Goal: Transaction & Acquisition: Purchase product/service

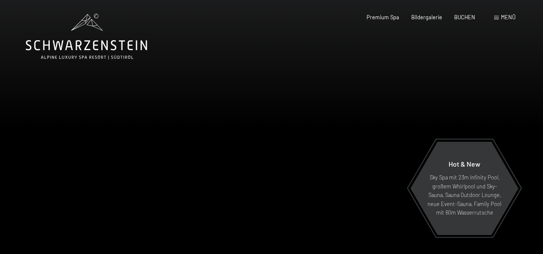
click at [502, 17] on span "Menü" at bounding box center [508, 17] width 15 height 7
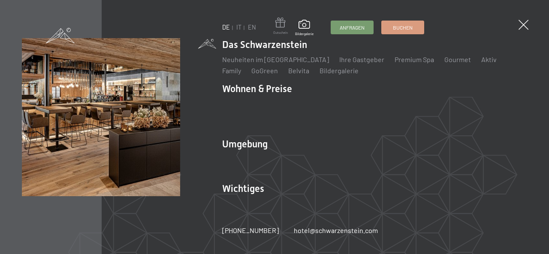
click at [277, 27] on span at bounding box center [280, 24] width 15 height 13
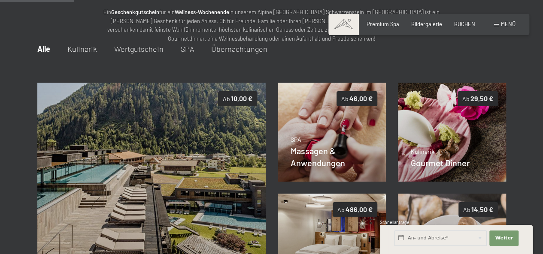
click at [129, 49] on span "Wertgutschein" at bounding box center [138, 48] width 49 height 9
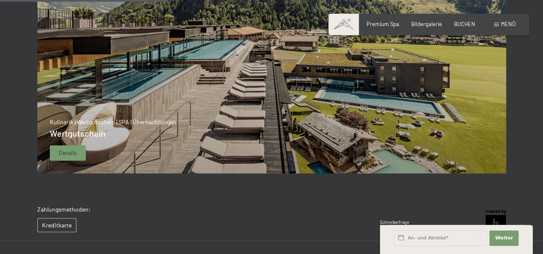
scroll to position [177, 0]
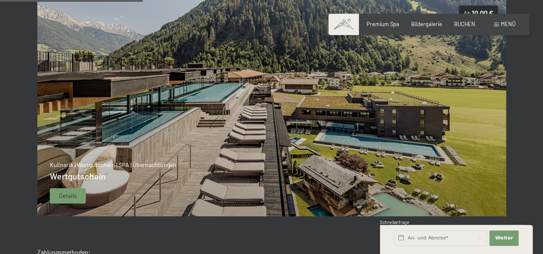
click at [63, 197] on span "Details" at bounding box center [68, 196] width 18 height 9
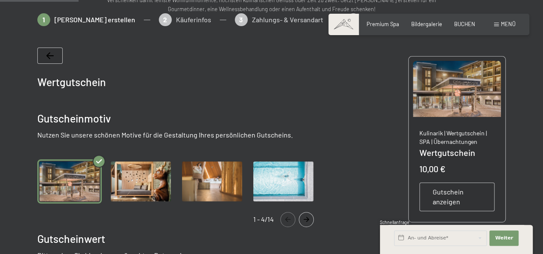
scroll to position [134, 0]
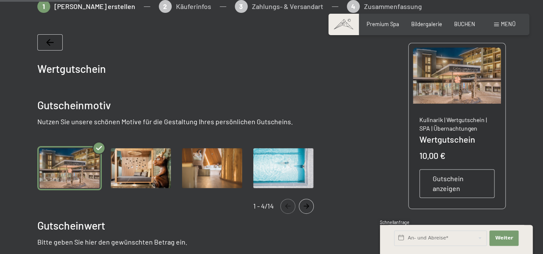
click at [307, 205] on icon "Navigate to next slide" at bounding box center [306, 206] width 14 height 5
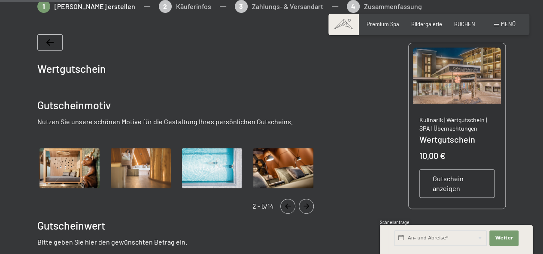
click at [307, 205] on icon "Navigate to next slide" at bounding box center [306, 206] width 14 height 5
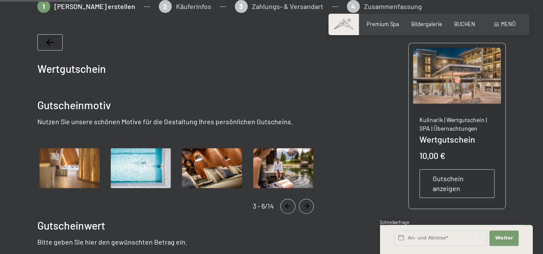
click at [307, 205] on icon "Navigate to next slide" at bounding box center [306, 206] width 14 height 5
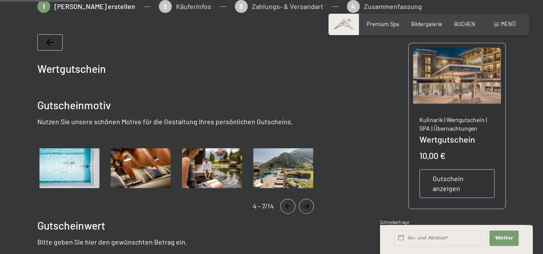
click at [307, 205] on icon "Navigate to next slide" at bounding box center [306, 206] width 14 height 5
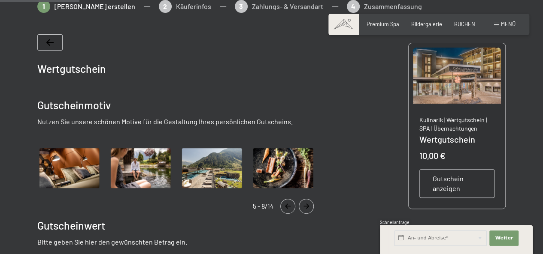
click at [307, 205] on icon "Navigate to next slide" at bounding box center [306, 206] width 14 height 5
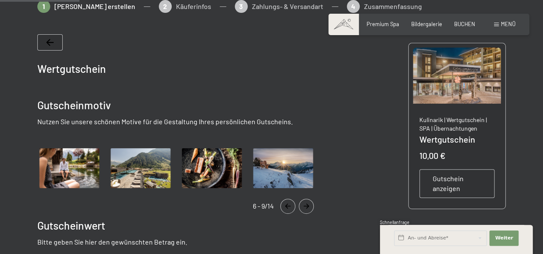
click at [307, 205] on icon "Navigate to next slide" at bounding box center [306, 206] width 14 height 5
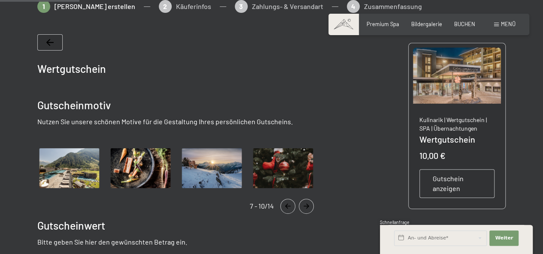
click at [307, 205] on icon "Navigate to next slide" at bounding box center [306, 206] width 14 height 5
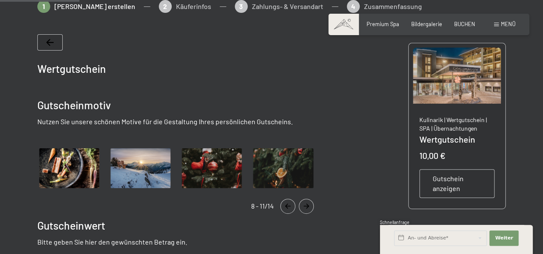
click at [307, 205] on icon "Navigate to next slide" at bounding box center [306, 206] width 14 height 5
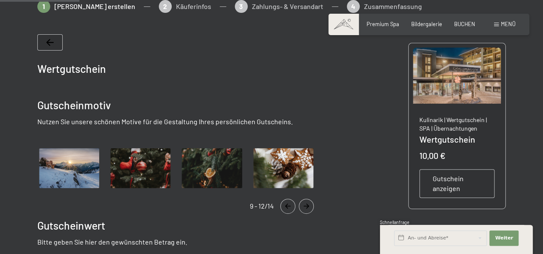
click at [307, 205] on icon "Navigate to next slide" at bounding box center [306, 206] width 14 height 5
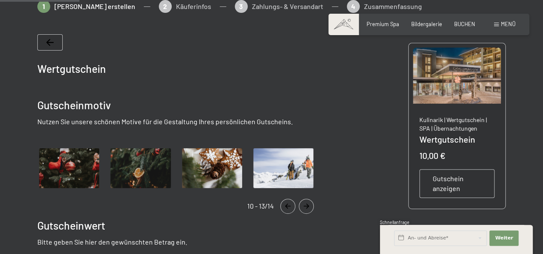
click at [307, 205] on icon "Navigate to next slide" at bounding box center [306, 206] width 14 height 5
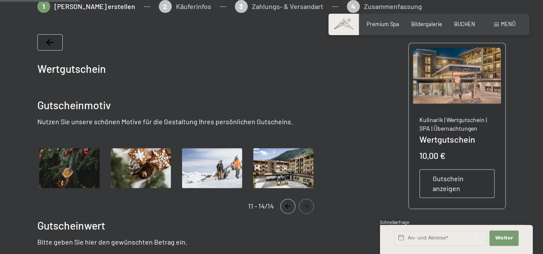
click at [307, 205] on icon "Navigate to next slide" at bounding box center [306, 206] width 14 height 5
click at [287, 205] on icon "Navigate to previous slide" at bounding box center [287, 206] width 14 height 5
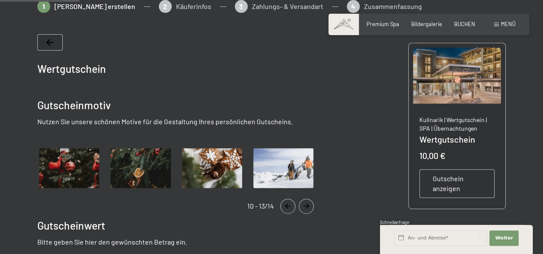
click at [287, 205] on icon "Navigate to previous slide" at bounding box center [287, 206] width 14 height 5
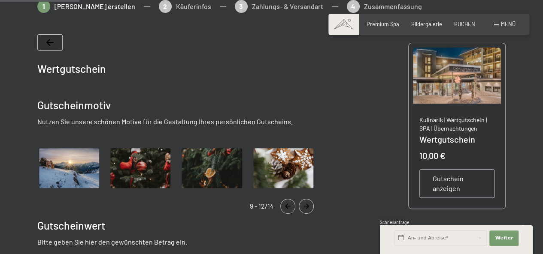
click at [287, 205] on icon "Navigate to previous slide" at bounding box center [287, 206] width 14 height 5
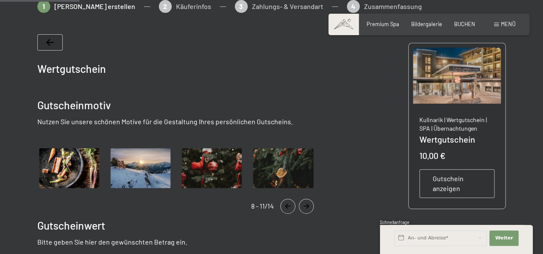
click at [287, 205] on icon "Navigate to previous slide" at bounding box center [287, 206] width 14 height 5
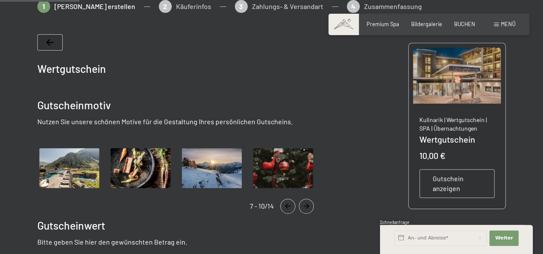
click at [287, 205] on icon "Navigate to previous slide" at bounding box center [287, 206] width 14 height 5
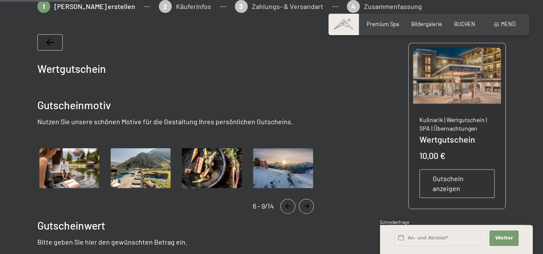
click at [287, 208] on icon "Navigate to previous slide" at bounding box center [287, 206] width 14 height 5
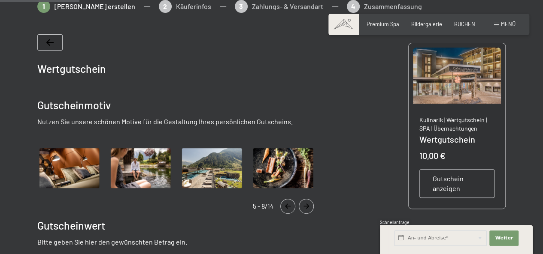
click at [287, 208] on icon "Navigate to previous slide" at bounding box center [287, 206] width 14 height 5
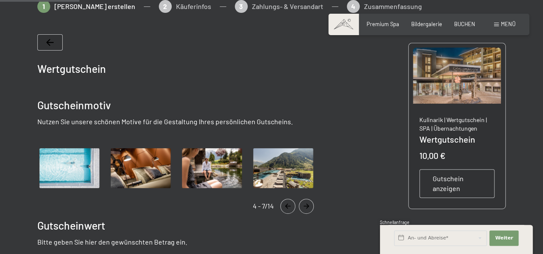
click at [287, 208] on icon "Navigate to previous slide" at bounding box center [287, 206] width 14 height 5
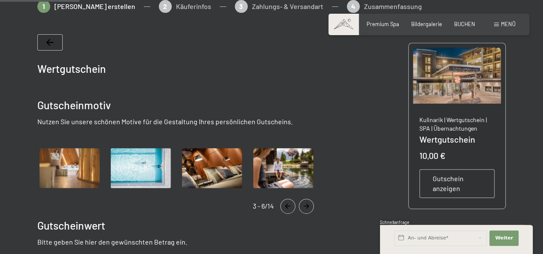
click at [287, 208] on icon "Navigate to previous slide" at bounding box center [287, 206] width 14 height 5
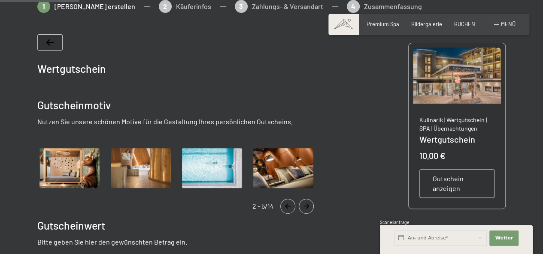
click at [287, 208] on icon "Navigate to previous slide" at bounding box center [287, 206] width 14 height 5
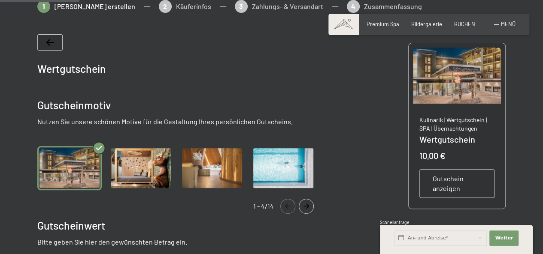
click at [287, 208] on icon "Navigate to previous slide" at bounding box center [287, 206] width 14 height 5
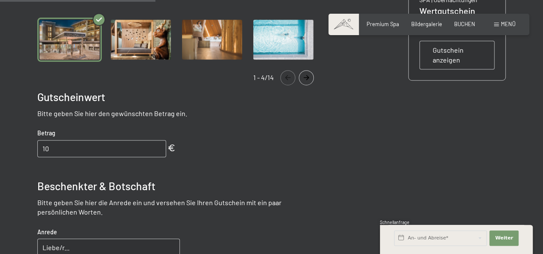
click at [84, 152] on input "10" at bounding box center [101, 148] width 129 height 17
type input "1"
type input "500"
click at [238, 158] on div "Wertgutschein Gutscheinmotiv Nutzen Sie unsere schönen Motive für die Gestaltun…" at bounding box center [179, 156] width 285 height 501
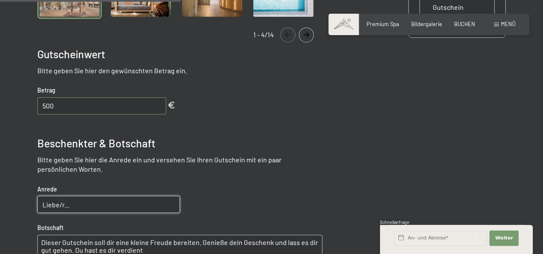
click at [101, 204] on input "Liebe/r..." at bounding box center [108, 204] width 142 height 17
type input "Lieber Helli!"
click at [304, 207] on div "Wertgutschein Gutscheinmotiv Nutzen Sie unsere schönen Motive für die Gestaltun…" at bounding box center [179, 113] width 285 height 501
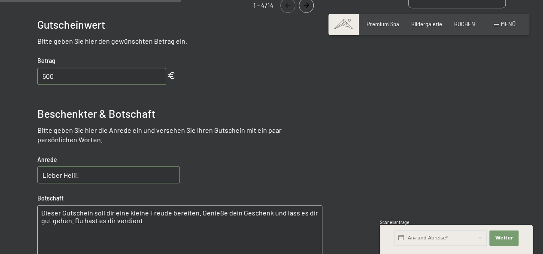
scroll to position [348, 0]
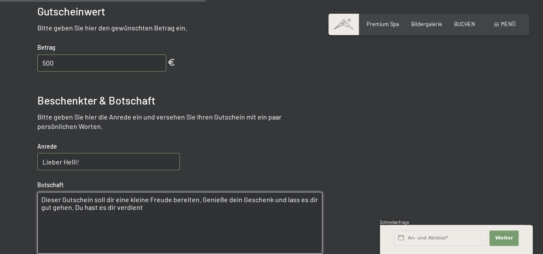
click at [169, 223] on textarea "Dieser Gutschein soll dir eine kleine Freude bereiten. Genieße dein Geschenk un…" at bounding box center [179, 223] width 285 height 62
click at [198, 198] on textarea "Dieser Gutschein soll dir eine kleine Freude bereiten. Genieße dein Geschenk un…" at bounding box center [179, 223] width 285 height 62
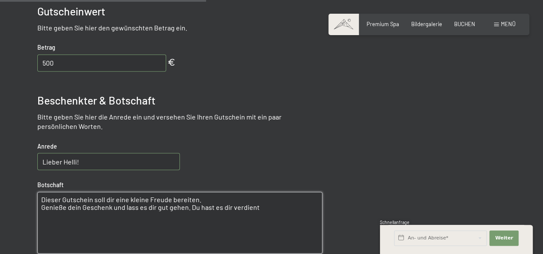
click at [185, 208] on textarea "Dieser Gutschein soll dir eine kleine Freude bereiten. Genieße dein Geschenk un…" at bounding box center [179, 223] width 285 height 62
click at [223, 230] on textarea "Dieser Gutschein soll dir eine kleine Freude bereiten. Genieße dein Geschenk un…" at bounding box center [179, 223] width 285 height 62
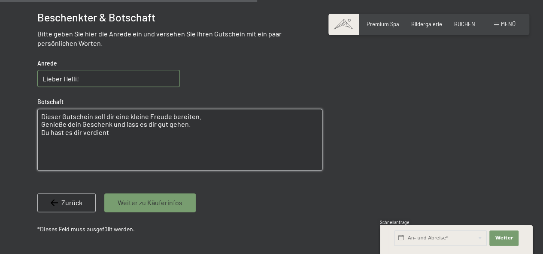
scroll to position [434, 0]
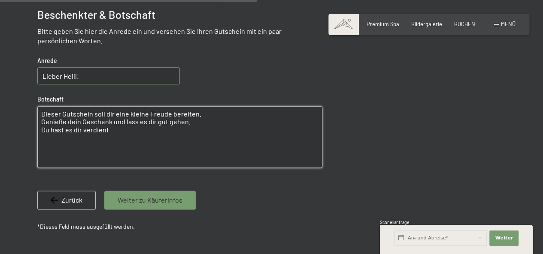
type textarea "Dieser Gutschein soll dir eine kleine Freude bereiten. Genieße dein Geschenk un…"
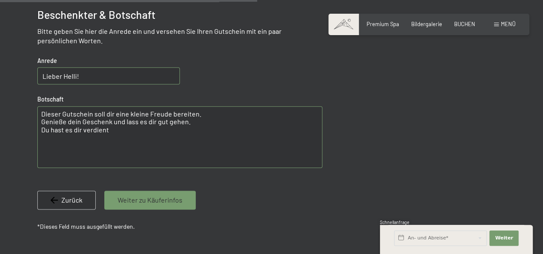
click at [156, 206] on div "Weiter zu Käuferinfos" at bounding box center [149, 200] width 91 height 19
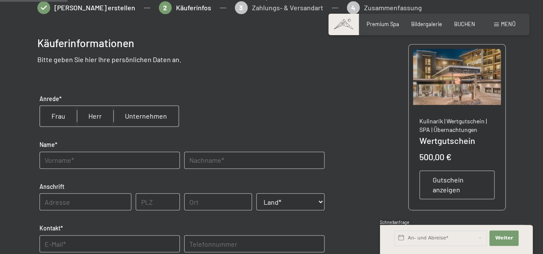
scroll to position [91, 0]
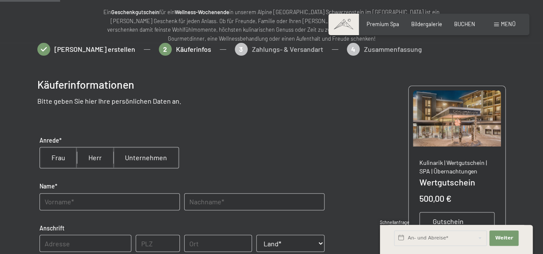
click at [94, 160] on input "radio" at bounding box center [95, 158] width 36 height 21
radio input "true"
click at [82, 202] on input "text" at bounding box center [109, 201] width 140 height 17
type input "Fritz"
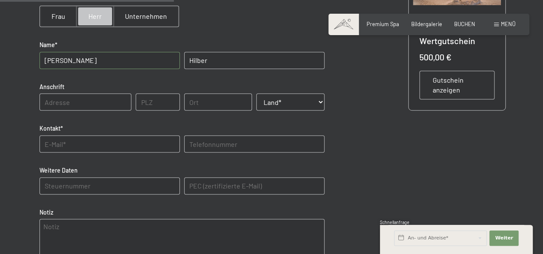
scroll to position [220, 0]
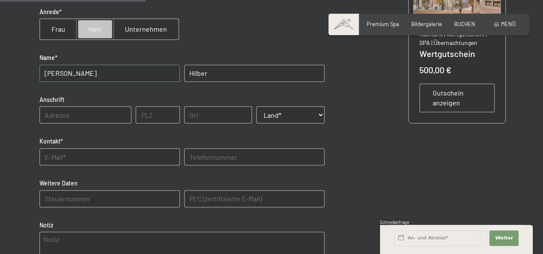
type input "Hilber"
click at [58, 117] on input "text" at bounding box center [85, 114] width 92 height 17
click at [95, 115] on input "Rauth" at bounding box center [85, 114] width 92 height 17
type input "Rauth 18"
click at [154, 117] on input "text" at bounding box center [158, 114] width 44 height 17
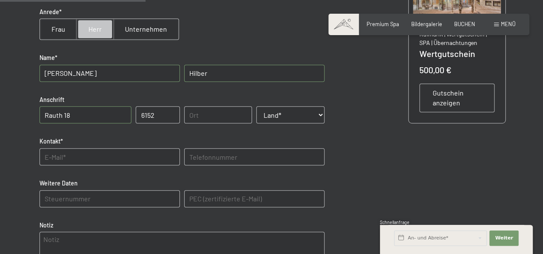
type input "6152"
type input "Trins"
click at [87, 156] on input "text" at bounding box center [109, 156] width 140 height 17
type input "ramona.hilber@aon.at"
select select "AUT"
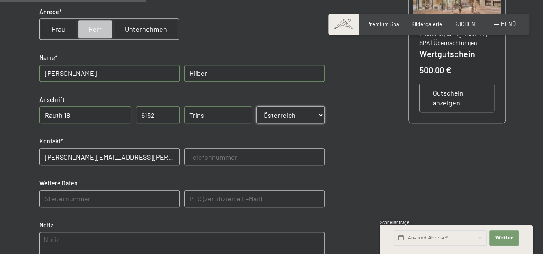
type input "06645229456"
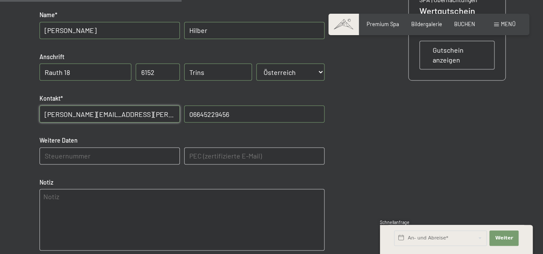
scroll to position [348, 0]
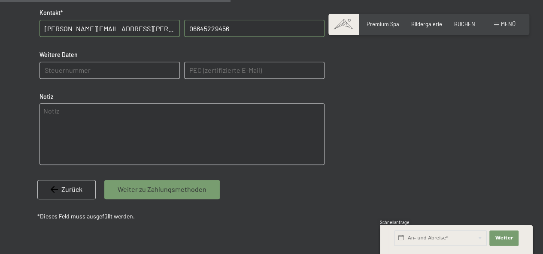
click at [169, 191] on span "Weiter zu Zahlungsmethoden" at bounding box center [162, 189] width 89 height 9
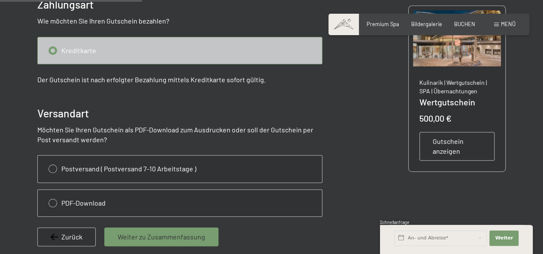
scroll to position [177, 0]
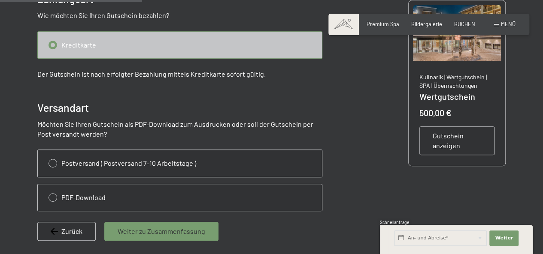
click at [455, 143] on span "Gutschein anzeigen" at bounding box center [456, 140] width 49 height 19
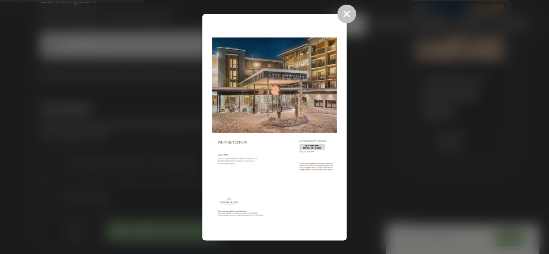
click at [230, 159] on img at bounding box center [274, 128] width 125 height 208
click at [346, 15] on icon at bounding box center [347, 13] width 9 height 9
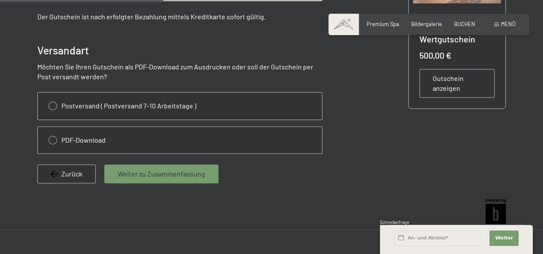
scroll to position [214, 0]
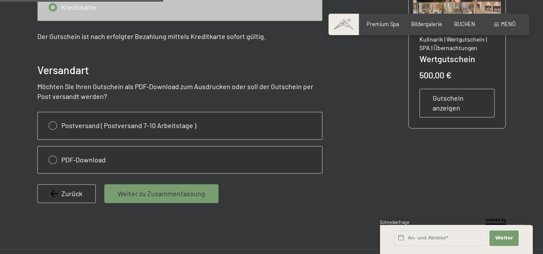
click at [82, 191] on div "Zurück" at bounding box center [66, 193] width 58 height 19
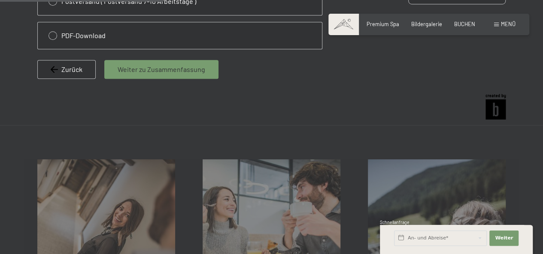
select select "AUT"
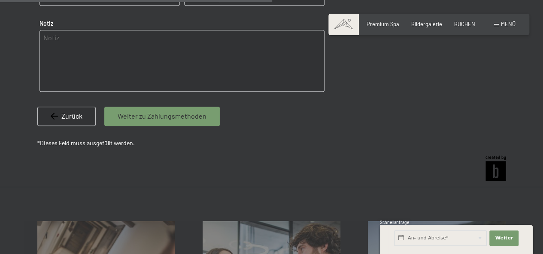
scroll to position [434, 0]
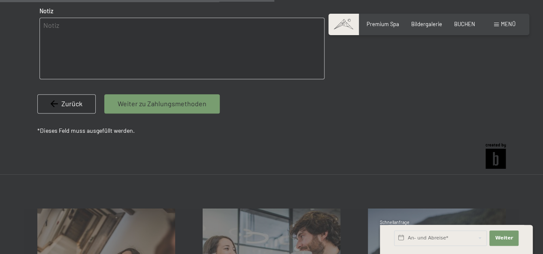
click at [73, 108] on span "Zurück" at bounding box center [71, 103] width 21 height 9
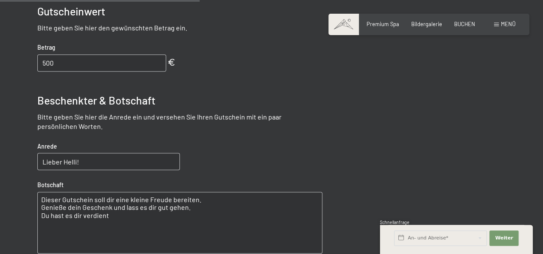
scroll to position [391, 0]
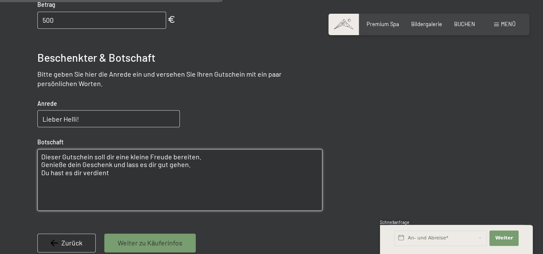
click at [121, 182] on textarea "Dieser Gutschein soll dir eine kleine Freude bereiten. Genieße dein Geschenk un…" at bounding box center [179, 180] width 285 height 62
type textarea "Dieser Gutschein soll dir eine kleine Freude bereiten. Genieße dein Geschenk un…"
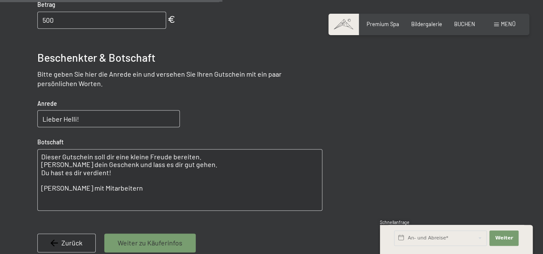
click at [166, 240] on span "Weiter zu Käuferinfos" at bounding box center [150, 242] width 65 height 9
select select "AUT"
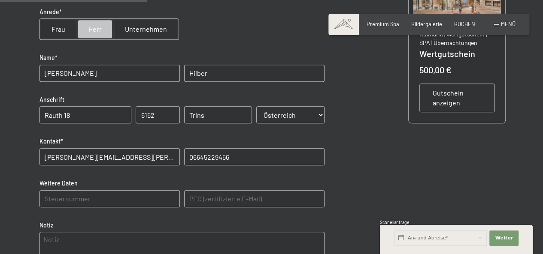
scroll to position [348, 0]
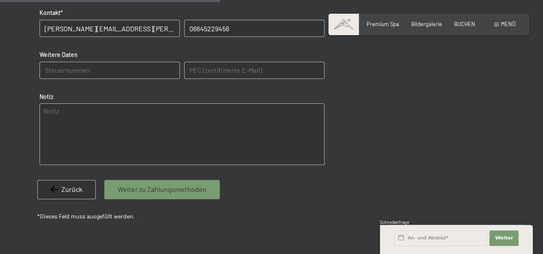
click at [178, 191] on span "Weiter zu Zahlungsmethoden" at bounding box center [162, 189] width 89 height 9
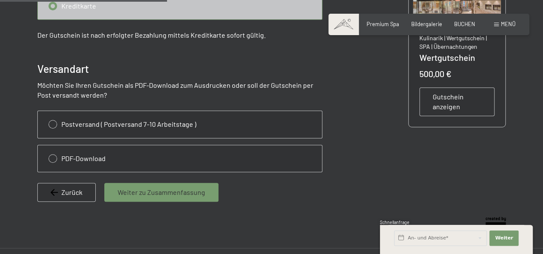
scroll to position [220, 0]
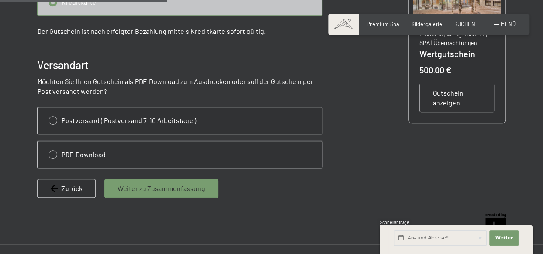
click at [51, 152] on input "radio" at bounding box center [180, 155] width 284 height 27
radio input "true"
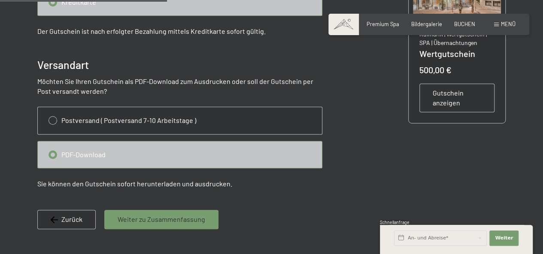
click at [451, 102] on span "Gutschein anzeigen" at bounding box center [456, 97] width 49 height 19
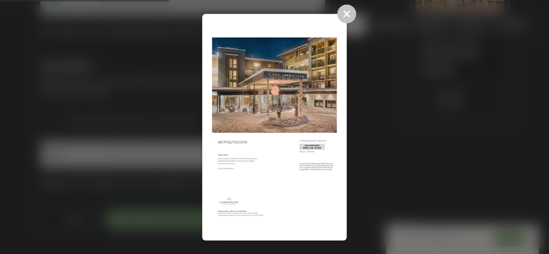
drag, startPoint x: 274, startPoint y: 104, endPoint x: 417, endPoint y: 136, distance: 146.6
click at [417, 136] on div at bounding box center [274, 127] width 549 height 254
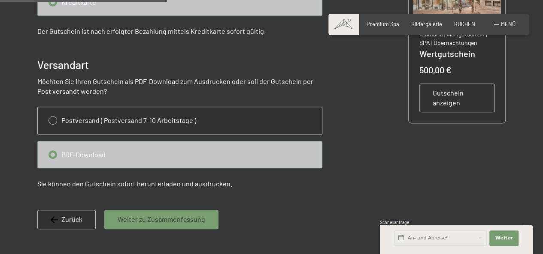
click at [437, 96] on span "Gutschein anzeigen" at bounding box center [456, 97] width 49 height 19
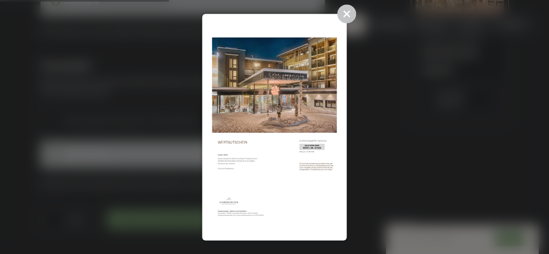
click at [256, 147] on img at bounding box center [274, 128] width 125 height 208
click at [349, 13] on icon at bounding box center [347, 13] width 19 height 19
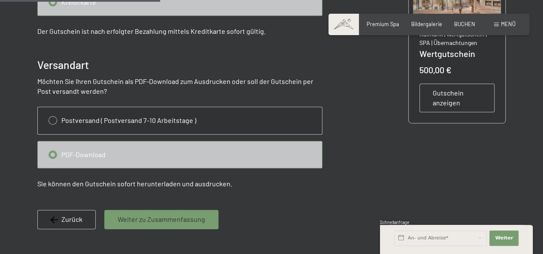
click at [175, 221] on span "Weiter zu Zusammenfassung" at bounding box center [161, 219] width 87 height 9
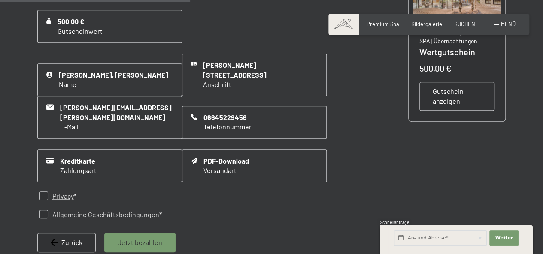
scroll to position [262, 0]
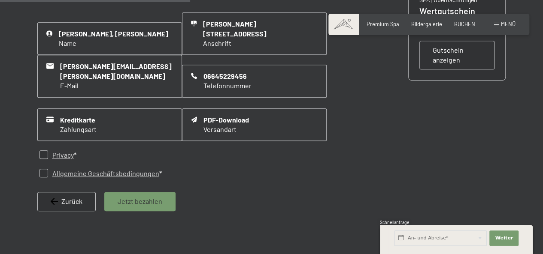
click at [42, 169] on input "checkbox" at bounding box center [43, 173] width 9 height 9
checkbox input "true"
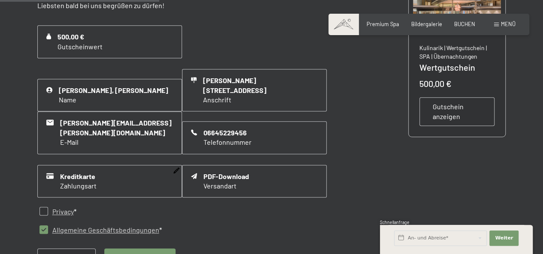
scroll to position [220, 0]
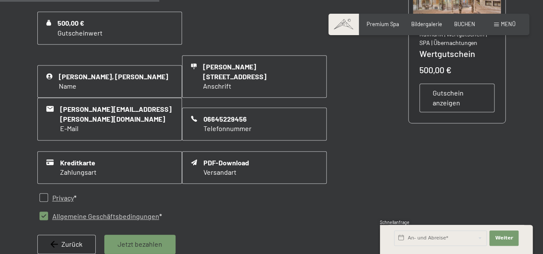
click at [129, 240] on span "Jetzt bezahlen" at bounding box center [140, 244] width 45 height 9
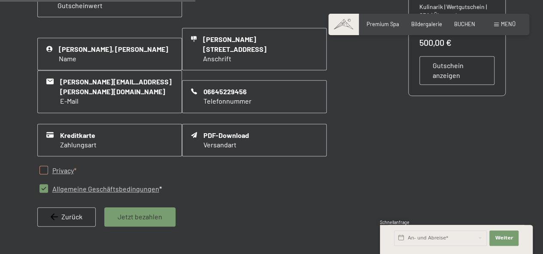
scroll to position [270, 0]
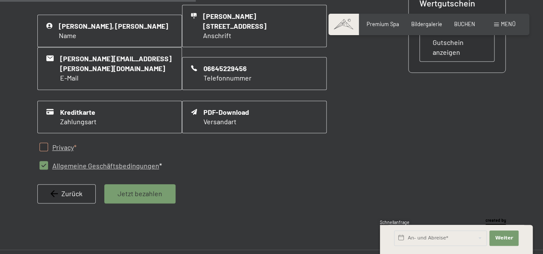
click at [46, 143] on input "checkbox" at bounding box center [43, 147] width 9 height 9
checkbox input "true"
click at [139, 189] on span "Jetzt bezahlen" at bounding box center [140, 193] width 45 height 9
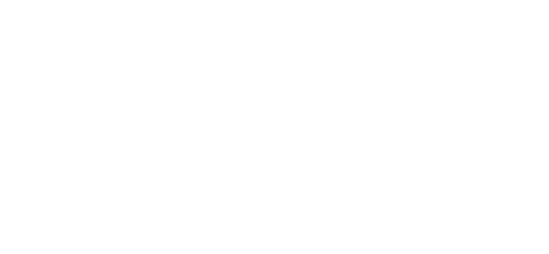
scroll to position [0, 0]
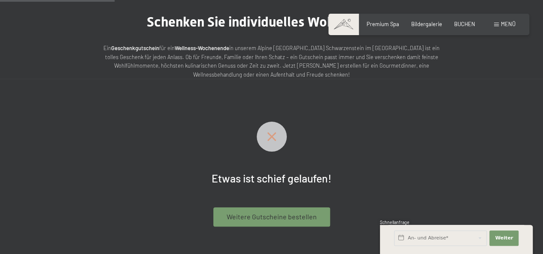
scroll to position [129, 0]
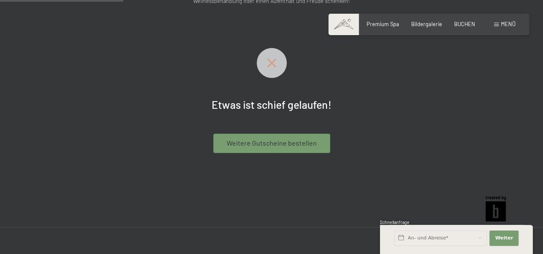
click at [264, 144] on span "Weitere Gutscheine bestellen" at bounding box center [271, 143] width 90 height 9
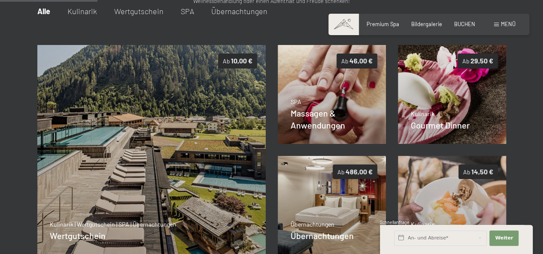
scroll to position [91, 0]
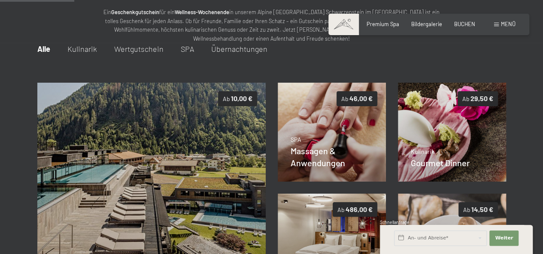
click at [144, 52] on span "Wertgutschein" at bounding box center [138, 48] width 49 height 9
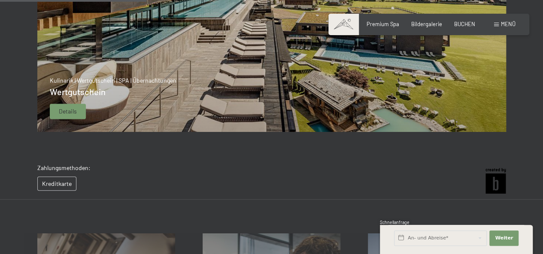
scroll to position [262, 0]
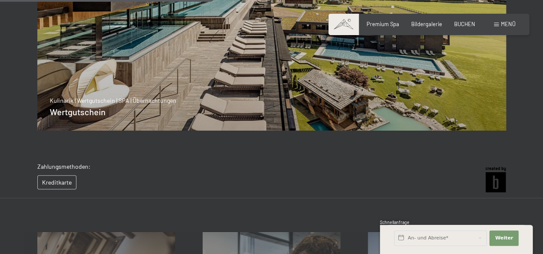
click at [50, 182] on div "Kreditkarte" at bounding box center [63, 182] width 53 height 15
click at [56, 183] on div "Kreditkarte" at bounding box center [63, 182] width 53 height 15
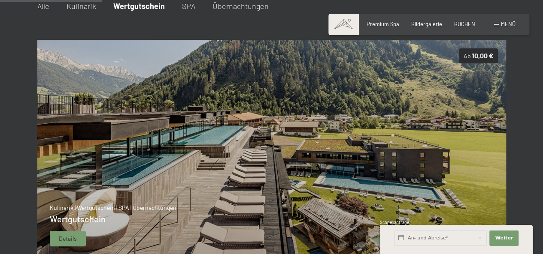
click at [227, 156] on img at bounding box center [271, 149] width 469 height 219
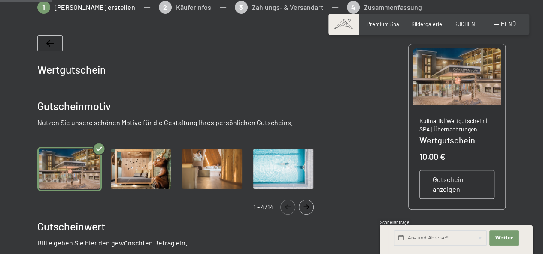
scroll to position [91, 0]
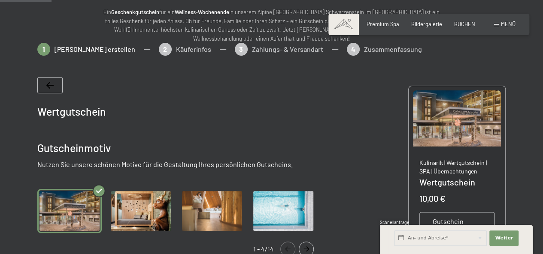
click at [144, 205] on img "Gallery" at bounding box center [141, 211] width 64 height 44
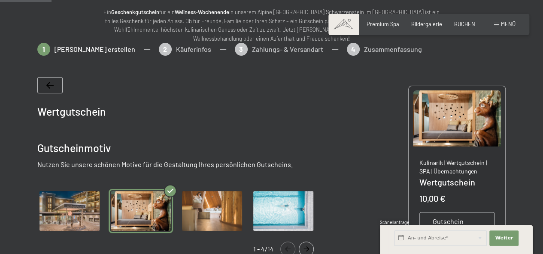
click at [204, 208] on img "Gallery" at bounding box center [212, 211] width 64 height 44
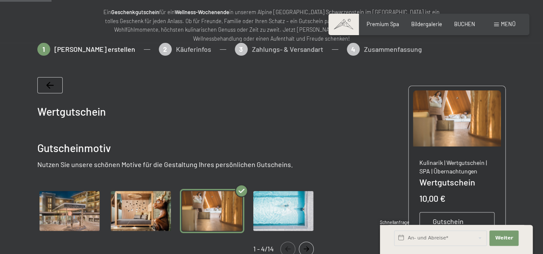
click at [280, 204] on img "Gallery" at bounding box center [283, 211] width 64 height 44
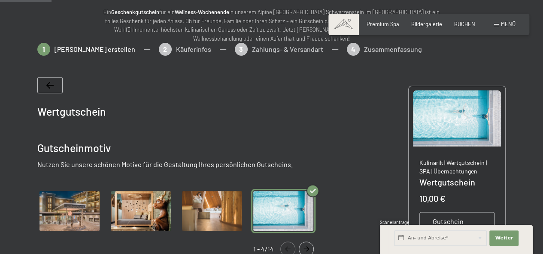
click at [309, 248] on icon "Navigate to next slide" at bounding box center [306, 249] width 14 height 5
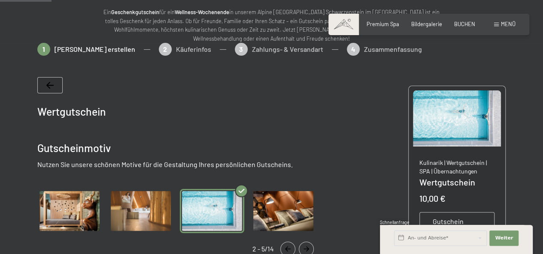
click at [288, 205] on img "Gallery" at bounding box center [283, 211] width 64 height 44
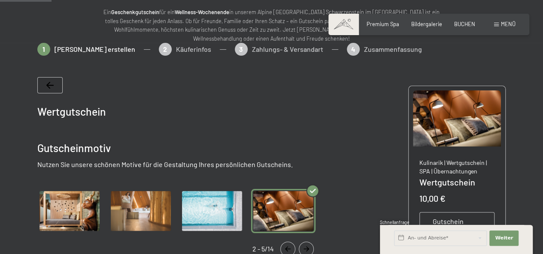
click at [303, 250] on icon "Navigate to next slide" at bounding box center [306, 249] width 14 height 5
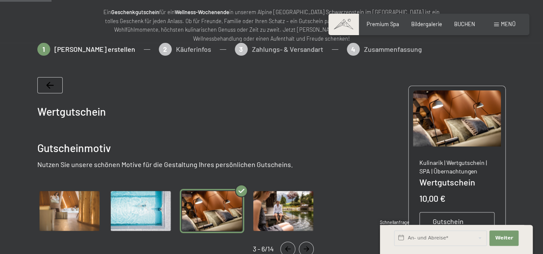
click at [291, 219] on img "Gallery" at bounding box center [283, 211] width 64 height 44
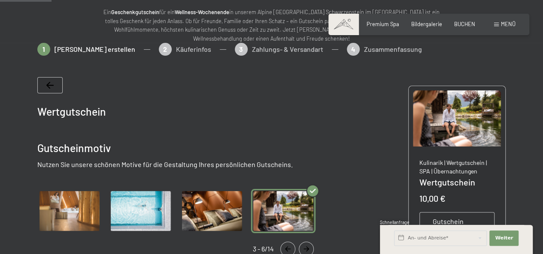
click at [305, 250] on icon "Navigate to next slide" at bounding box center [306, 249] width 14 height 5
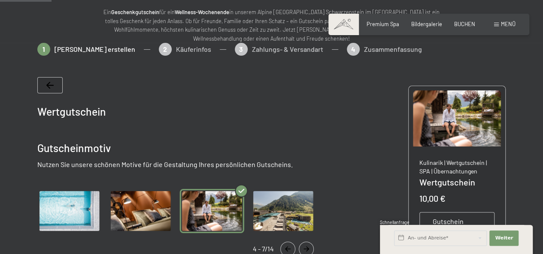
click at [294, 216] on img "Gallery" at bounding box center [283, 211] width 64 height 44
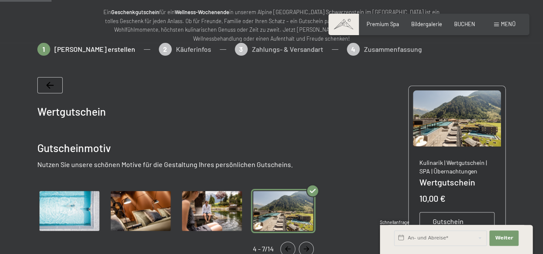
click at [304, 249] on icon "Navigate to next slide" at bounding box center [306, 249] width 6 height 5
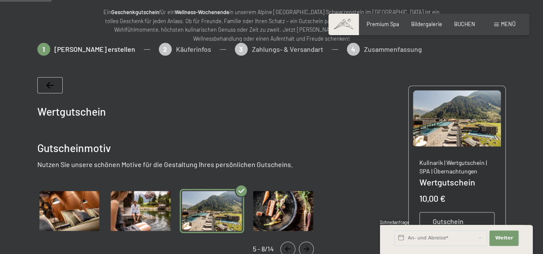
click at [300, 219] on img "Gallery" at bounding box center [283, 211] width 64 height 44
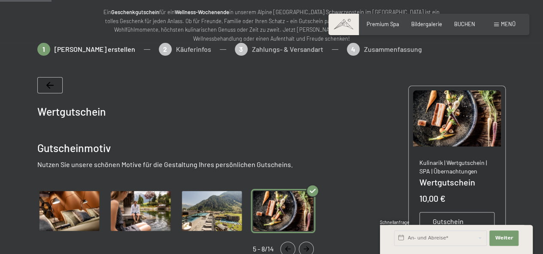
click at [306, 247] on icon "Navigate to next slide" at bounding box center [306, 249] width 14 height 5
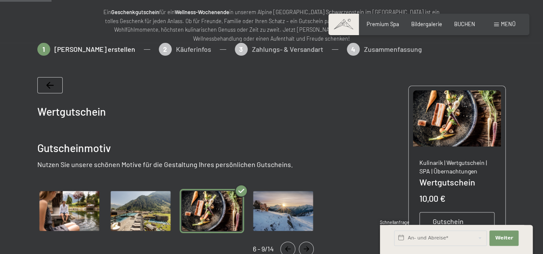
click at [295, 218] on img "Gallery" at bounding box center [283, 211] width 64 height 44
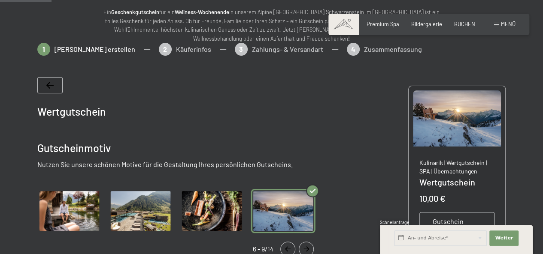
click at [309, 246] on button "Navigate to next slide" at bounding box center [306, 249] width 15 height 15
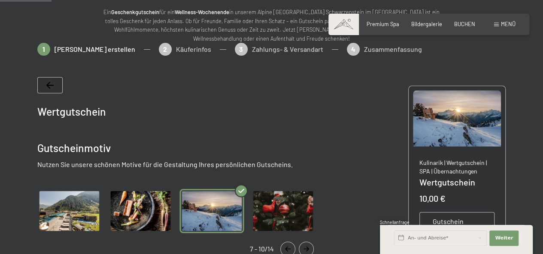
click at [299, 220] on img "Gallery" at bounding box center [283, 211] width 64 height 44
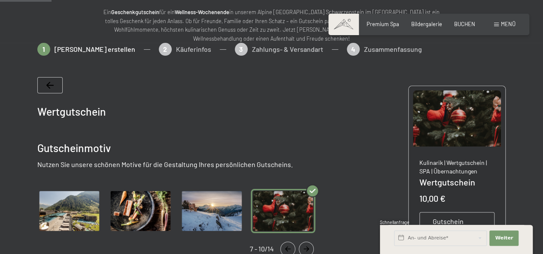
click at [306, 252] on button "Navigate to next slide" at bounding box center [306, 249] width 15 height 15
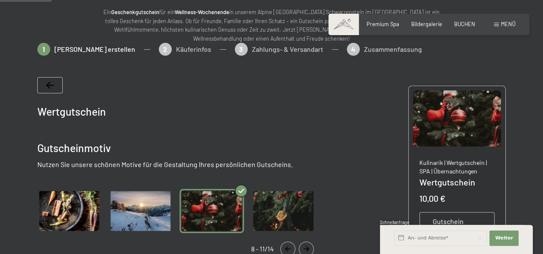
click at [293, 213] on img "Gallery" at bounding box center [283, 211] width 64 height 44
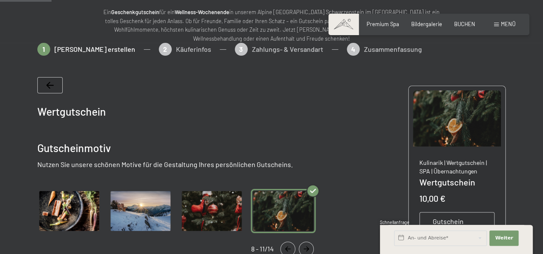
click at [306, 245] on button "Navigate to next slide" at bounding box center [306, 249] width 15 height 15
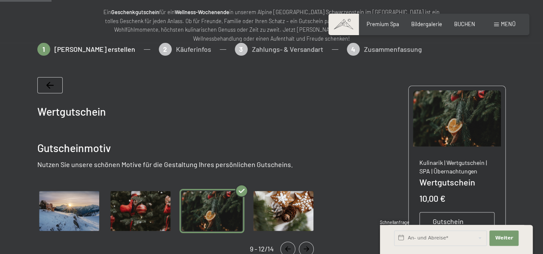
click at [304, 219] on img "Gallery" at bounding box center [283, 211] width 64 height 44
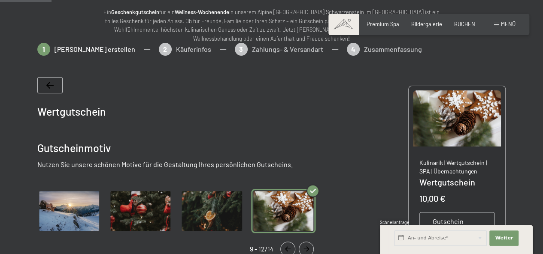
click at [308, 250] on icon "Navigate to next slide" at bounding box center [306, 249] width 14 height 5
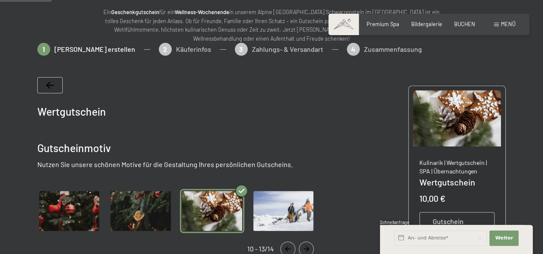
click at [301, 215] on img "Gallery" at bounding box center [283, 211] width 64 height 44
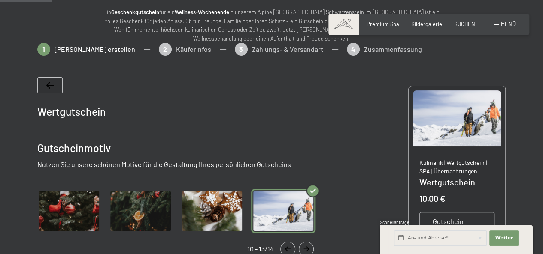
click at [308, 251] on icon "Navigate to next slide" at bounding box center [306, 249] width 14 height 5
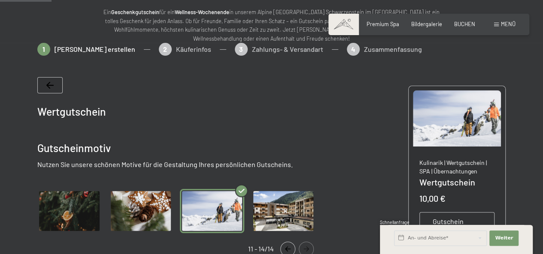
click at [308, 251] on icon "Navigate to next slide" at bounding box center [306, 249] width 14 height 5
click at [294, 219] on img "Gallery" at bounding box center [283, 211] width 64 height 44
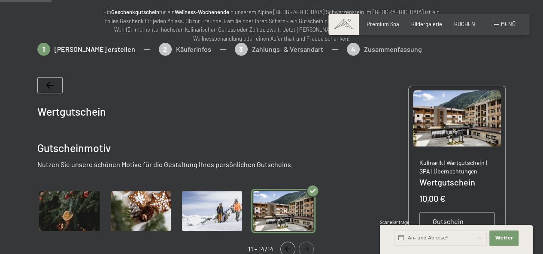
click at [288, 249] on icon "Navigate to previous slide" at bounding box center [287, 249] width 14 height 5
click at [286, 249] on icon "Navigate to previous slide" at bounding box center [287, 249] width 14 height 5
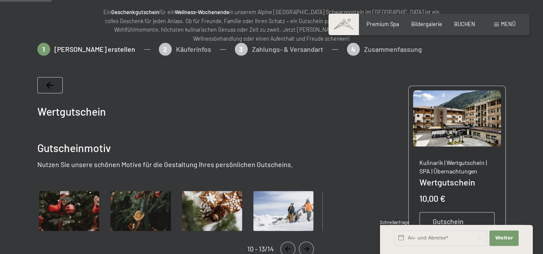
click at [286, 249] on icon "Navigate to previous slide" at bounding box center [287, 249] width 14 height 5
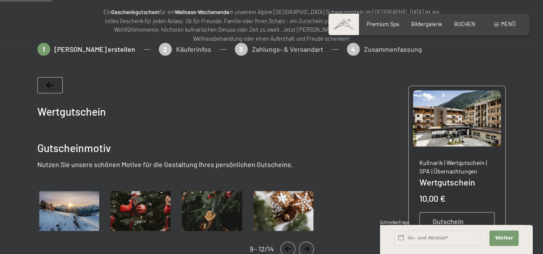
click at [286, 249] on icon "Navigate to previous slide" at bounding box center [288, 249] width 6 height 5
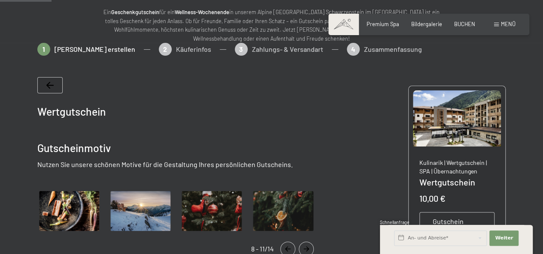
click at [286, 249] on icon "Navigate to previous slide" at bounding box center [288, 249] width 6 height 5
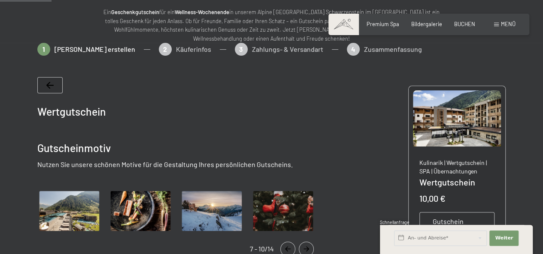
click at [286, 249] on icon "Navigate to previous slide" at bounding box center [288, 249] width 6 height 5
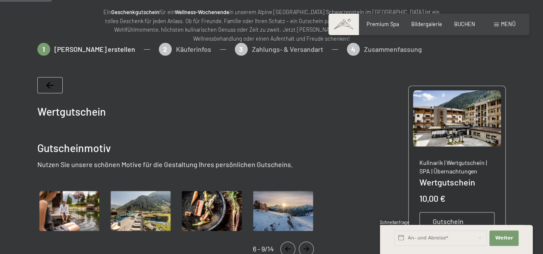
click at [286, 249] on icon "Navigate to previous slide" at bounding box center [288, 249] width 6 height 5
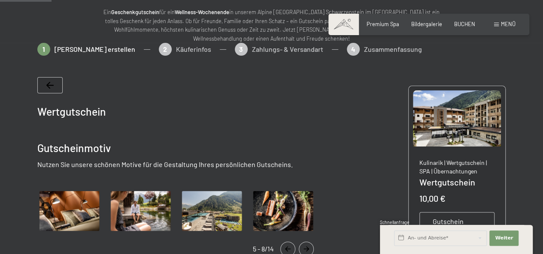
click at [286, 249] on icon "Navigate to previous slide" at bounding box center [288, 249] width 6 height 5
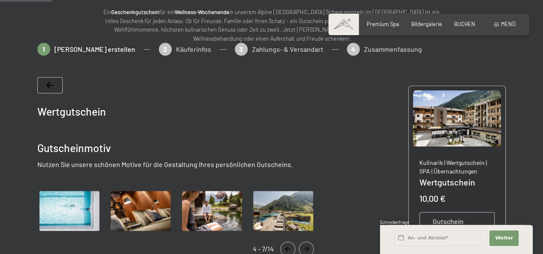
click at [286, 249] on icon "Navigate to previous slide" at bounding box center [288, 249] width 6 height 5
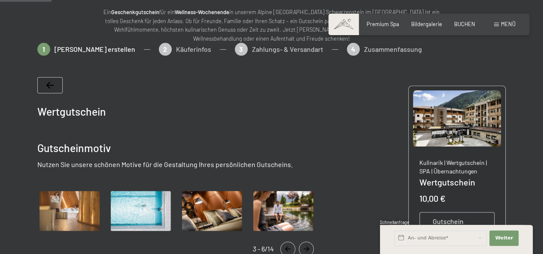
click at [286, 249] on icon "Navigate to previous slide" at bounding box center [288, 249] width 6 height 5
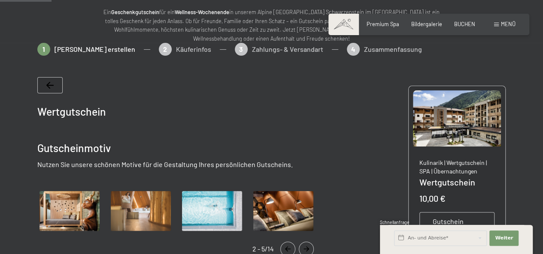
click at [285, 249] on icon "Navigate to previous slide" at bounding box center [288, 249] width 6 height 5
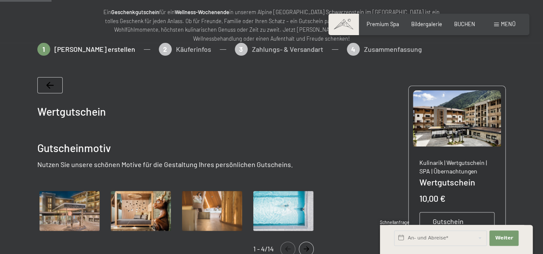
click at [285, 249] on icon "Navigate to previous slide" at bounding box center [288, 249] width 6 height 5
click at [72, 204] on img "Gallery" at bounding box center [69, 211] width 64 height 44
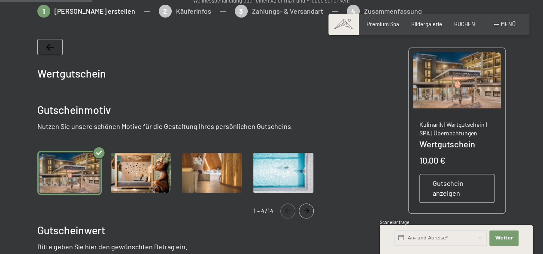
scroll to position [177, 0]
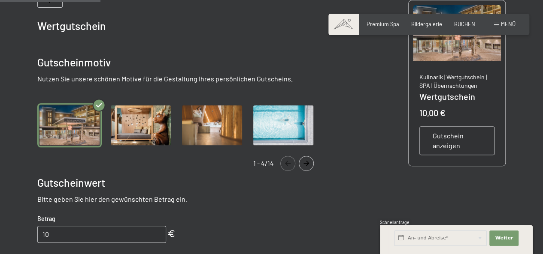
click at [65, 235] on input "10" at bounding box center [101, 234] width 129 height 17
type input "1"
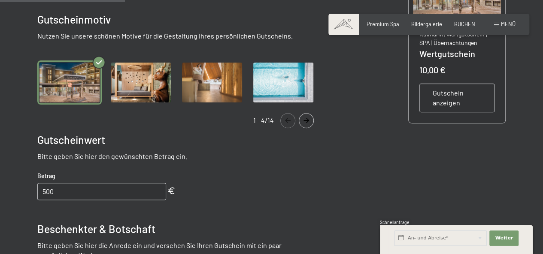
type input "500"
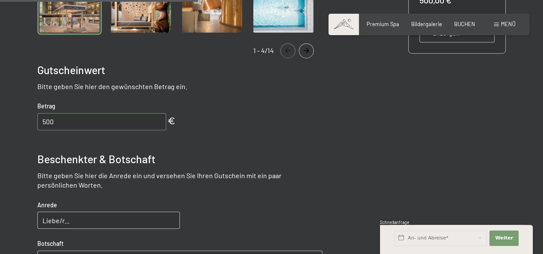
scroll to position [348, 0]
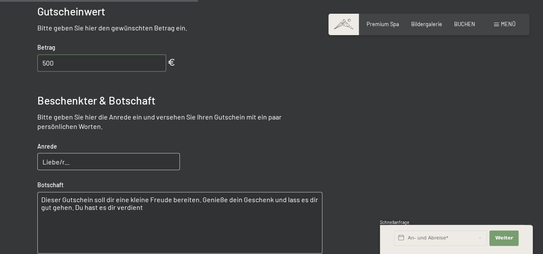
click at [78, 162] on input "Liebe/r..." at bounding box center [108, 161] width 142 height 17
type input "Lieber Helli!"
click at [201, 197] on textarea "Dieser Gutschein soll dir eine kleine Freude bereiten. Genieße dein Geschenk un…" at bounding box center [179, 223] width 285 height 62
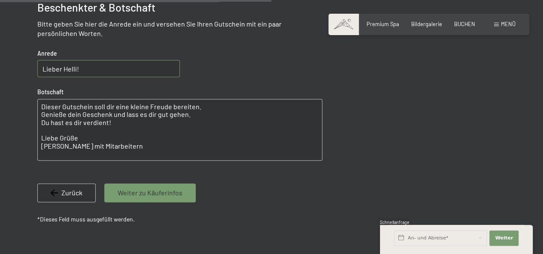
scroll to position [477, 0]
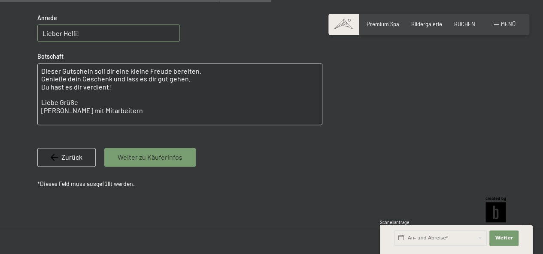
type textarea "Dieser Gutschein soll dir eine kleine Freude bereiten. Genieße dein Geschenk un…"
click at [155, 159] on span "Weiter zu Käuferinfos" at bounding box center [150, 157] width 65 height 9
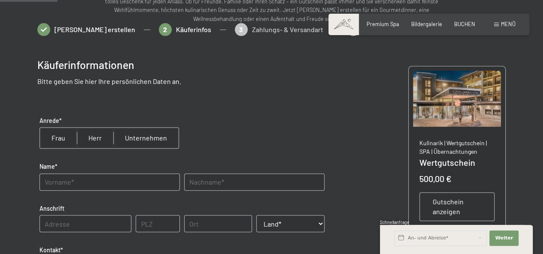
scroll to position [91, 0]
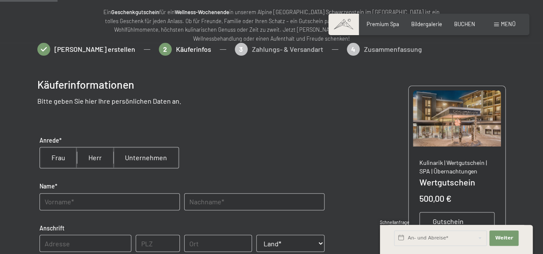
click at [86, 158] on input "radio" at bounding box center [95, 158] width 36 height 21
radio input "true"
click at [70, 204] on input "text" at bounding box center [109, 201] width 140 height 17
type input "Fritz"
type input "Hilber"
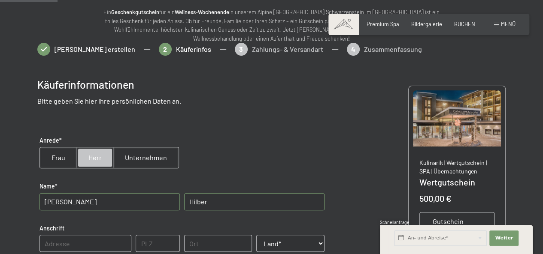
click at [63, 238] on input "text" at bounding box center [85, 243] width 92 height 17
type input "Rauth 18"
type input "6152"
type input "Trins"
click at [315, 245] on select "Land* Österreich Frankreich Deutschland Italien Schweiz -----------------------…" at bounding box center [290, 243] width 68 height 17
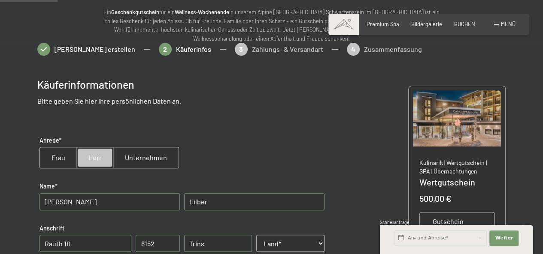
select select "AUT"
click at [256, 235] on select "Land* Österreich Frankreich Deutschland Italien Schweiz -----------------------…" at bounding box center [290, 243] width 68 height 17
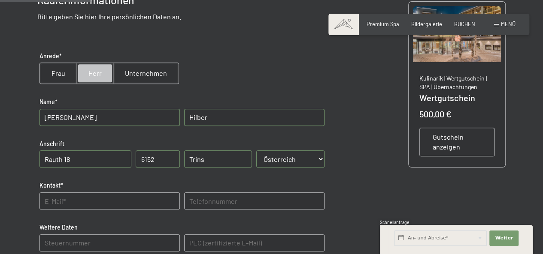
scroll to position [177, 0]
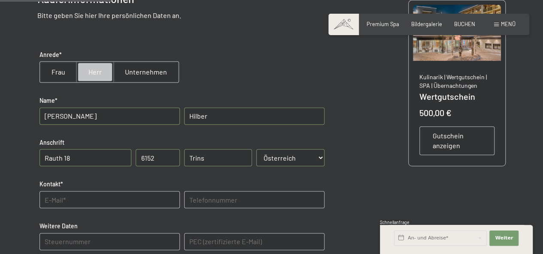
click at [81, 202] on input "text" at bounding box center [109, 199] width 140 height 17
type input "ramona.hilber@aon.at"
type input "06645229456"
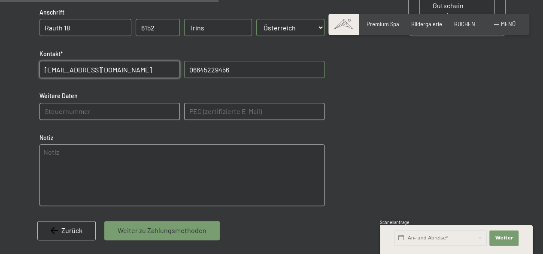
scroll to position [348, 0]
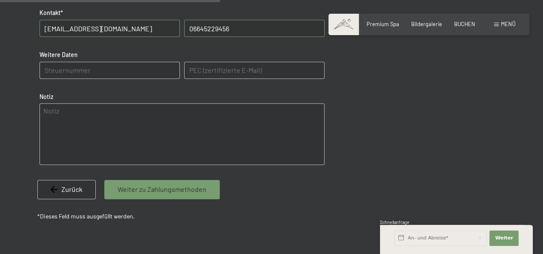
click at [163, 190] on span "Weiter zu Zahlungsmethoden" at bounding box center [162, 189] width 89 height 9
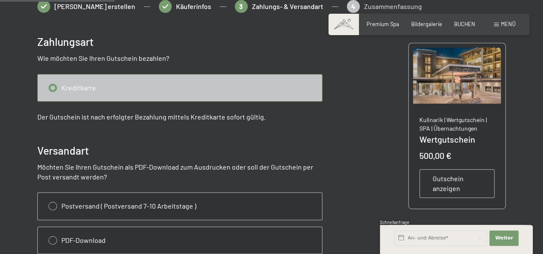
scroll to position [177, 0]
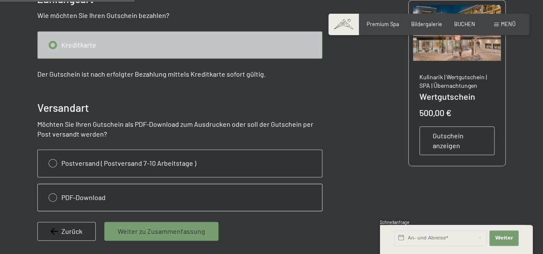
click at [54, 196] on input "radio" at bounding box center [180, 197] width 284 height 27
radio input "true"
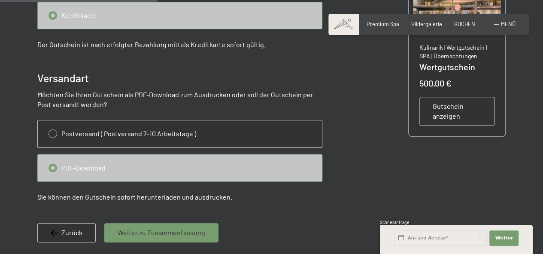
scroll to position [220, 0]
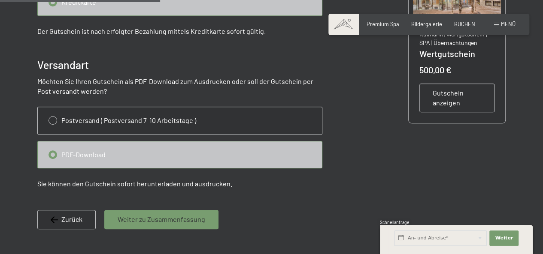
click at [462, 102] on span "Gutschein anzeigen" at bounding box center [456, 97] width 49 height 19
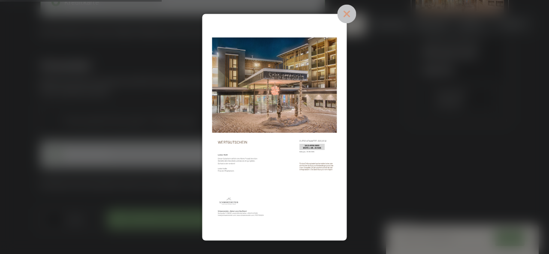
click at [350, 15] on icon at bounding box center [347, 13] width 19 height 19
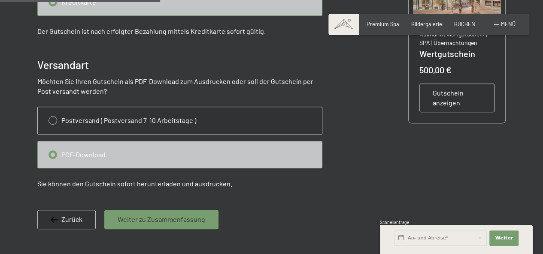
click at [177, 220] on span "Weiter zu Zusammenfassung" at bounding box center [161, 219] width 87 height 9
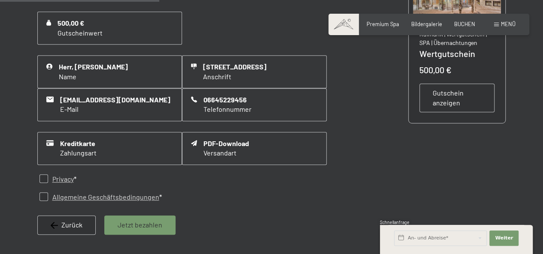
click at [45, 178] on input "checkbox" at bounding box center [43, 179] width 9 height 9
checkbox input "true"
click at [46, 196] on input "checkbox" at bounding box center [43, 197] width 9 height 9
checkbox input "true"
click at [138, 227] on span "Jetzt bezahlen" at bounding box center [140, 224] width 45 height 9
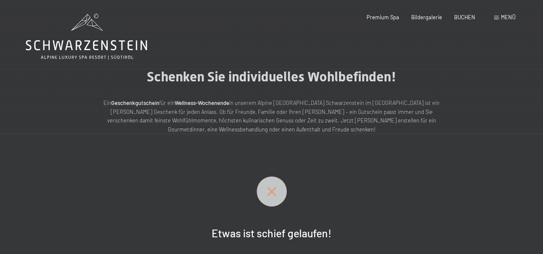
click at [270, 190] on icon at bounding box center [271, 191] width 9 height 9
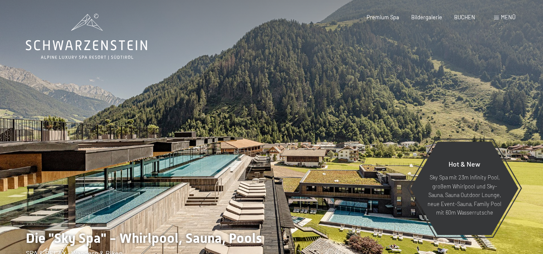
click at [389, 99] on div at bounding box center [406, 139] width 271 height 279
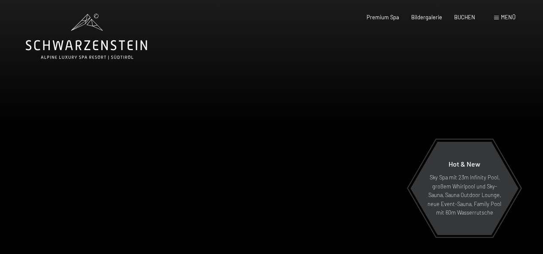
click at [503, 15] on span "Menü" at bounding box center [508, 17] width 15 height 7
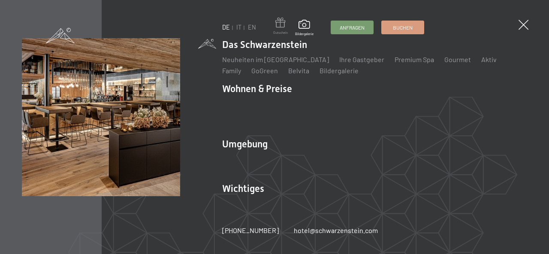
click at [283, 23] on span at bounding box center [280, 24] width 15 height 13
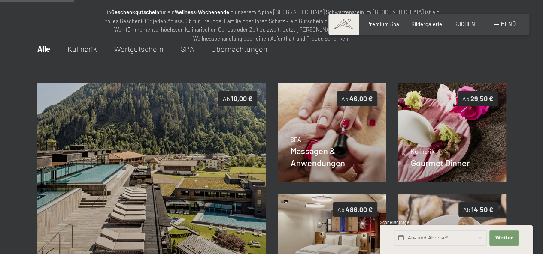
click at [132, 48] on span "Wertgutschein" at bounding box center [138, 48] width 49 height 9
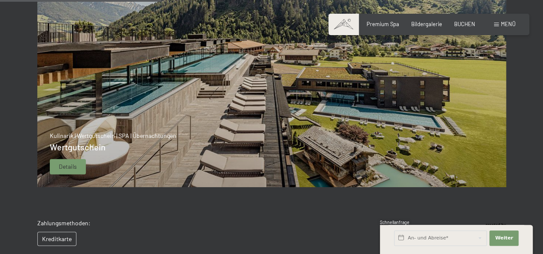
scroll to position [220, 0]
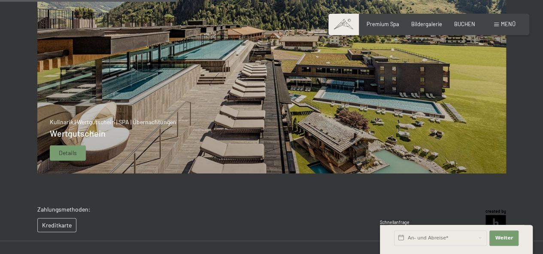
click at [177, 103] on img at bounding box center [271, 63] width 469 height 219
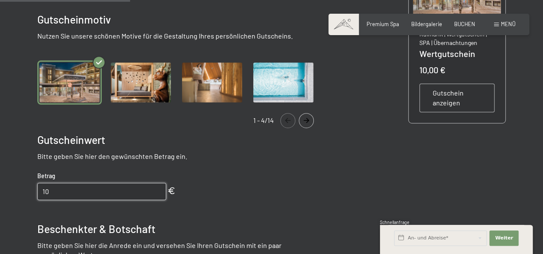
click at [92, 191] on input "10" at bounding box center [101, 191] width 129 height 17
type input "1"
type input "500"
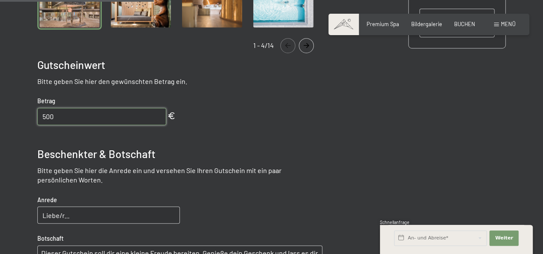
scroll to position [305, 0]
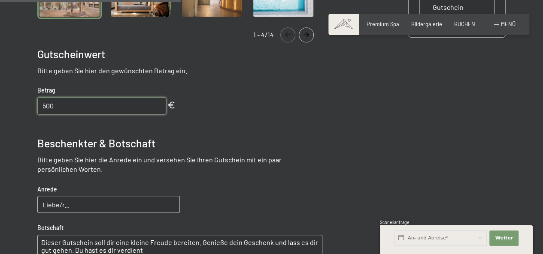
click at [84, 203] on input "Liebe/r..." at bounding box center [108, 204] width 142 height 17
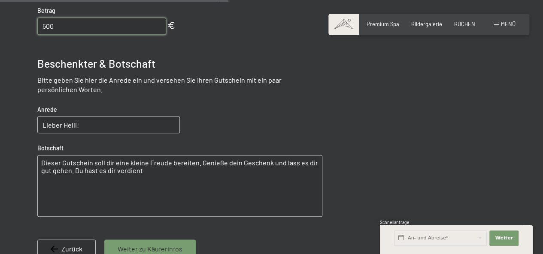
scroll to position [391, 0]
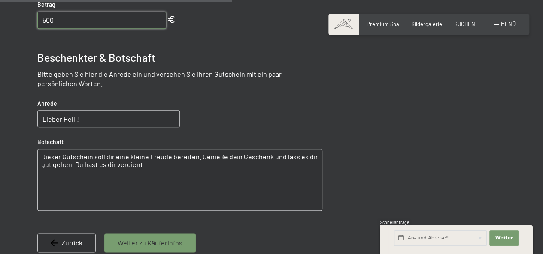
type input "Lieber Helli!"
click at [197, 159] on textarea "Dieser Gutschein soll dir eine kleine Freude bereiten. Genieße dein Geschenk un…" at bounding box center [179, 180] width 285 height 62
drag, startPoint x: 185, startPoint y: 165, endPoint x: 202, endPoint y: 160, distance: 17.8
click at [187, 165] on textarea "Dieser Gutschein soll dir eine kleine Freude bereiten. Genieße dein Geschenk un…" at bounding box center [179, 180] width 285 height 62
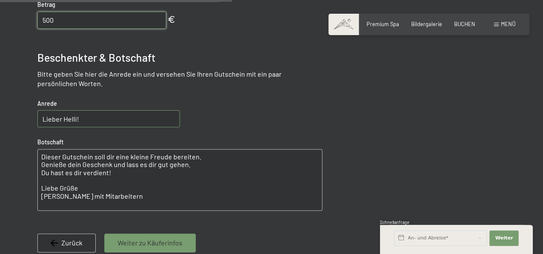
type textarea "Dieser Gutschein soll dir eine kleine Freude bereiten. Genieße dein Geschenk un…"
click at [148, 239] on span "Weiter zu Käuferinfos" at bounding box center [150, 242] width 65 height 9
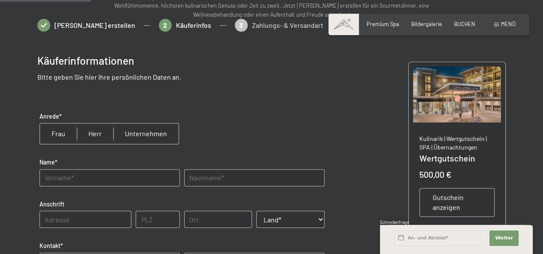
scroll to position [91, 0]
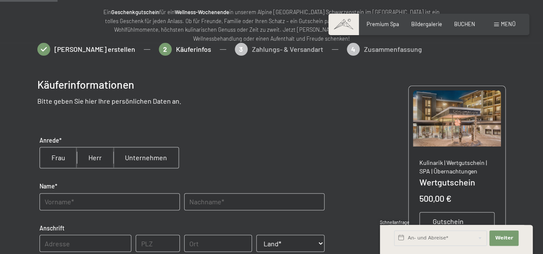
click at [97, 159] on input "radio" at bounding box center [95, 158] width 36 height 21
radio input "true"
click at [89, 193] on input "text" at bounding box center [109, 201] width 140 height 17
type input "Fritz"
type input "Hilber"
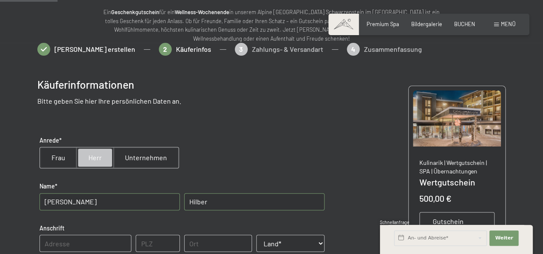
click at [61, 243] on input "text" at bounding box center [85, 243] width 92 height 17
type input "Rauth 18"
type input "6152"
type input "Trins"
select select "AUT"
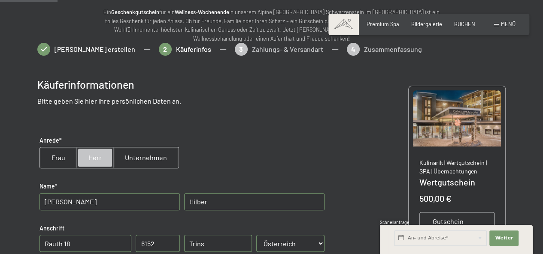
click at [256, 235] on select "Land* Österreich Frankreich Deutschland Italien Schweiz -----------------------…" at bounding box center [290, 243] width 68 height 17
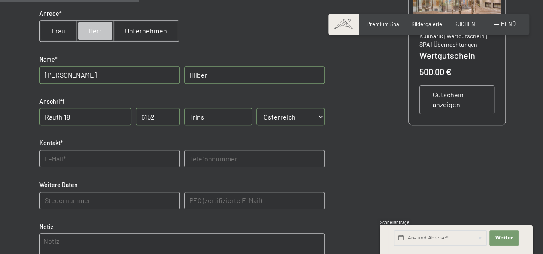
scroll to position [220, 0]
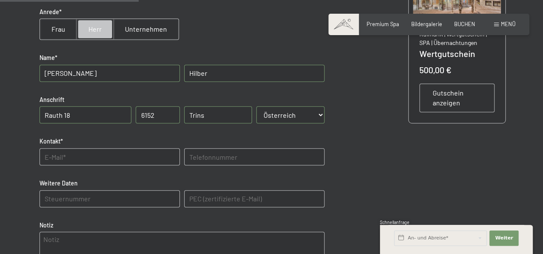
click at [133, 160] on input "text" at bounding box center [109, 156] width 140 height 17
type input "ramona.hilber@aon.at"
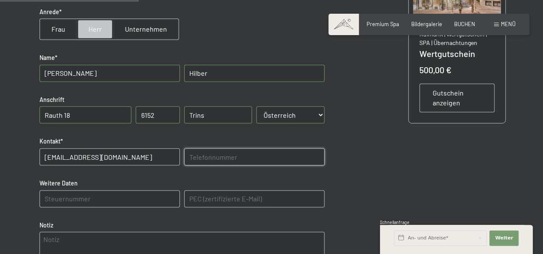
type input "06645229456"
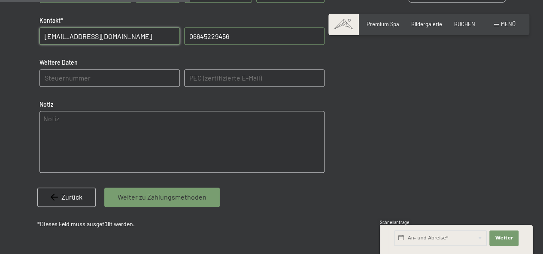
scroll to position [348, 0]
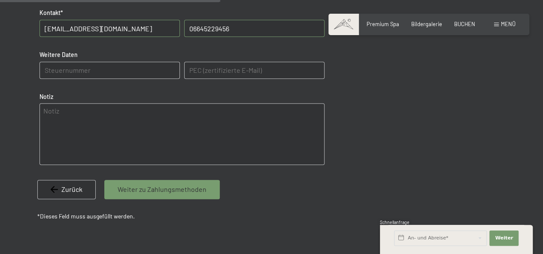
click at [168, 193] on span "Weiter zu Zahlungsmethoden" at bounding box center [162, 189] width 89 height 9
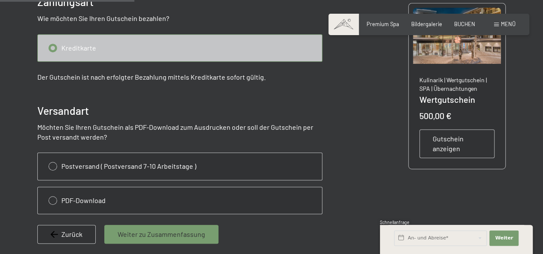
scroll to position [177, 0]
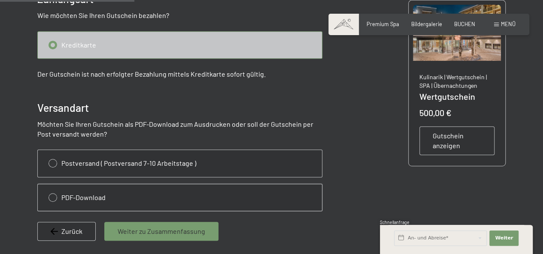
click at [53, 195] on input "radio" at bounding box center [180, 197] width 284 height 27
radio input "true"
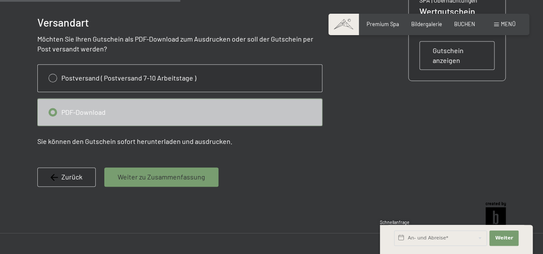
scroll to position [262, 0]
click at [154, 177] on span "Weiter zu Zusammenfassung" at bounding box center [161, 176] width 87 height 9
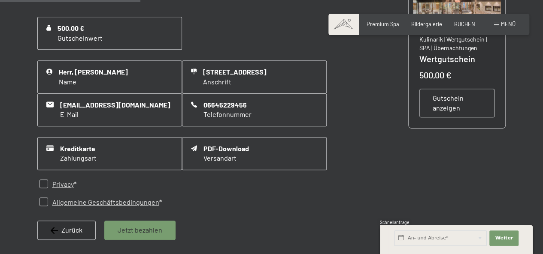
scroll to position [220, 0]
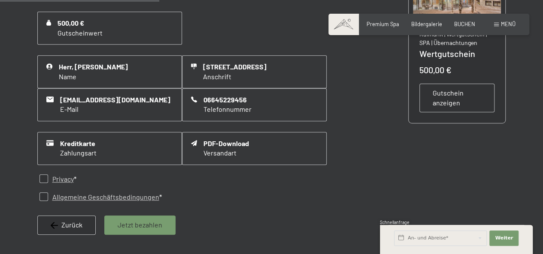
click at [43, 175] on input "checkbox" at bounding box center [43, 179] width 9 height 9
checkbox input "true"
click at [43, 193] on input "checkbox" at bounding box center [43, 197] width 9 height 9
checkbox input "true"
click at [131, 222] on span "Jetzt bezahlen" at bounding box center [140, 224] width 45 height 9
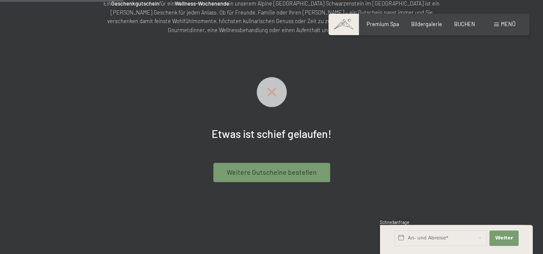
scroll to position [86, 0]
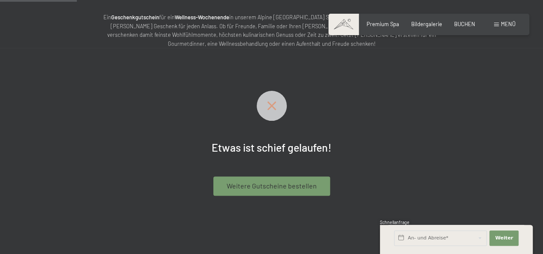
click at [271, 105] on icon at bounding box center [271, 106] width 9 height 9
